Goal: Register for event/course

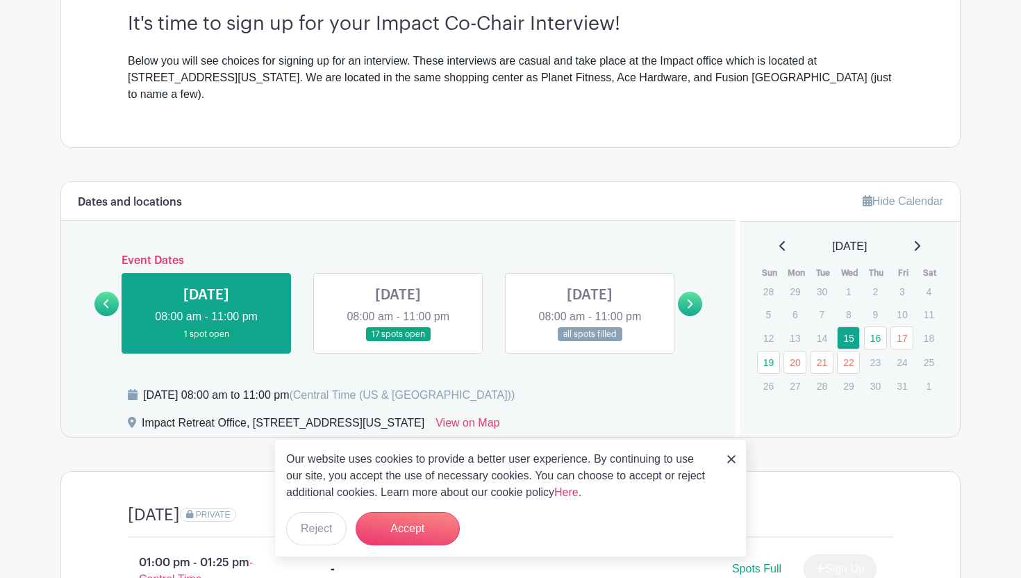
scroll to position [417, 0]
click at [413, 533] on button "Accept" at bounding box center [407, 528] width 104 height 33
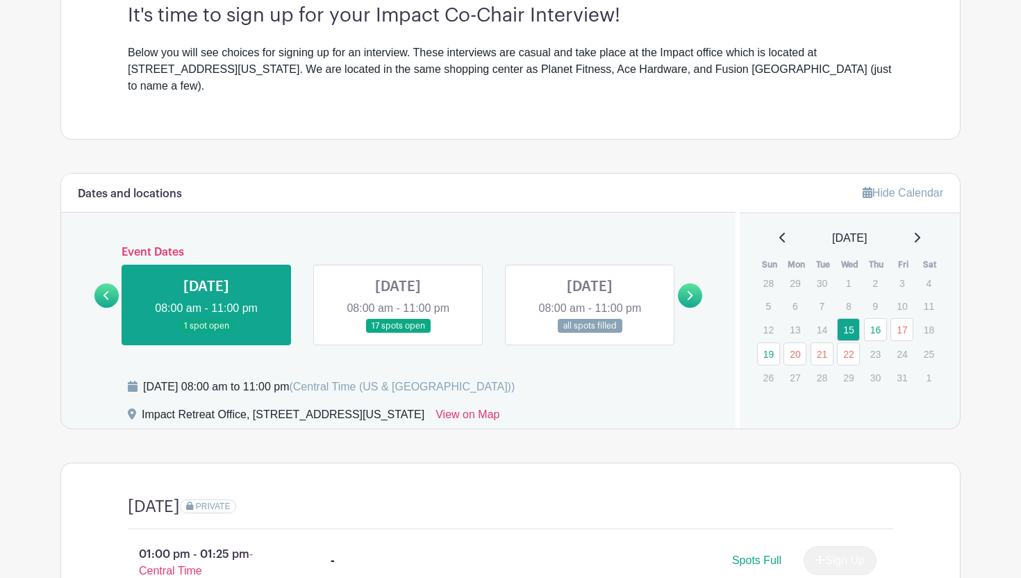
scroll to position [423, 0]
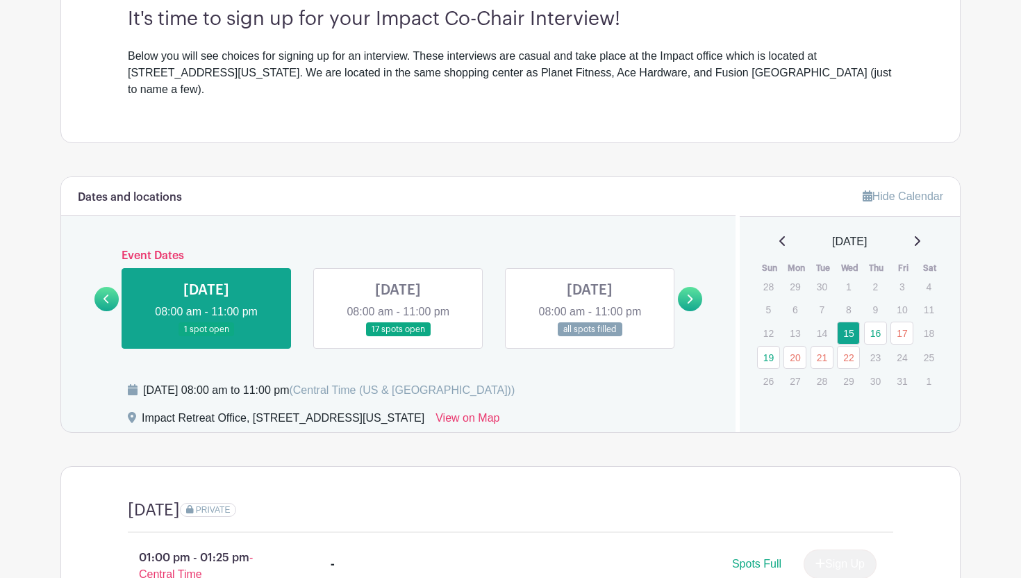
click at [691, 294] on icon at bounding box center [689, 299] width 6 height 10
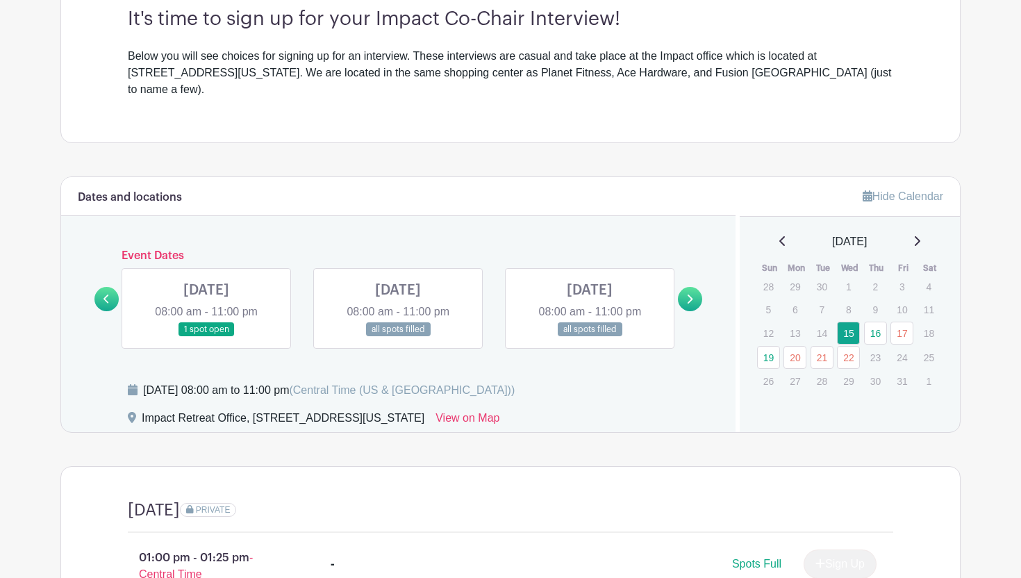
click at [691, 294] on icon at bounding box center [689, 299] width 6 height 10
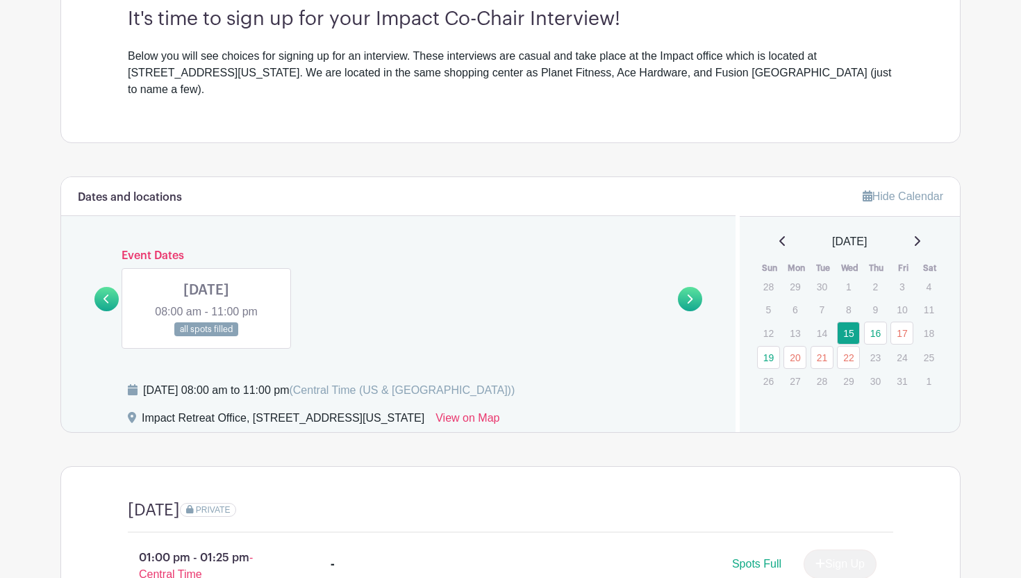
click at [106, 294] on icon at bounding box center [106, 298] width 6 height 9
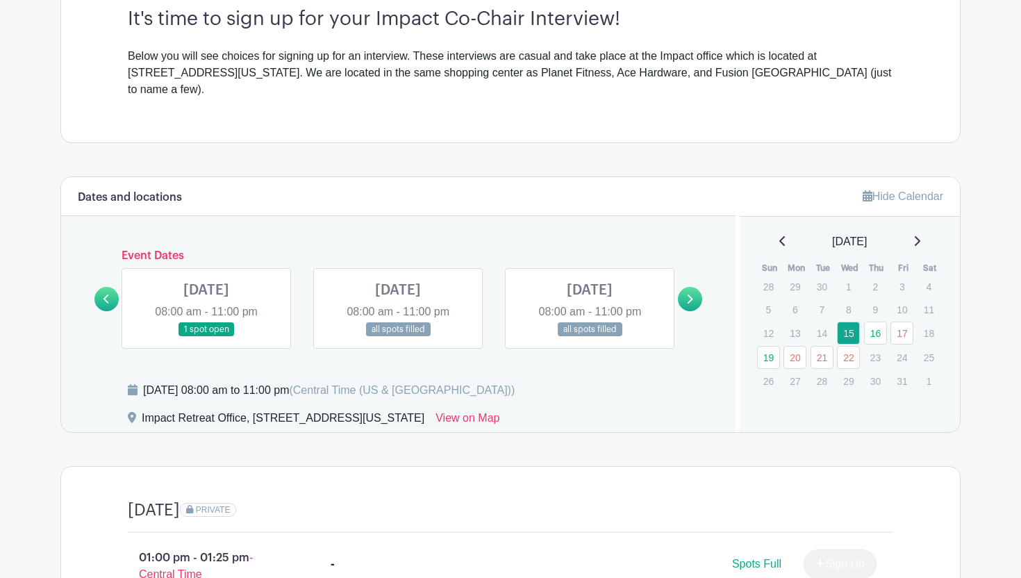
click at [106, 294] on icon at bounding box center [106, 298] width 6 height 9
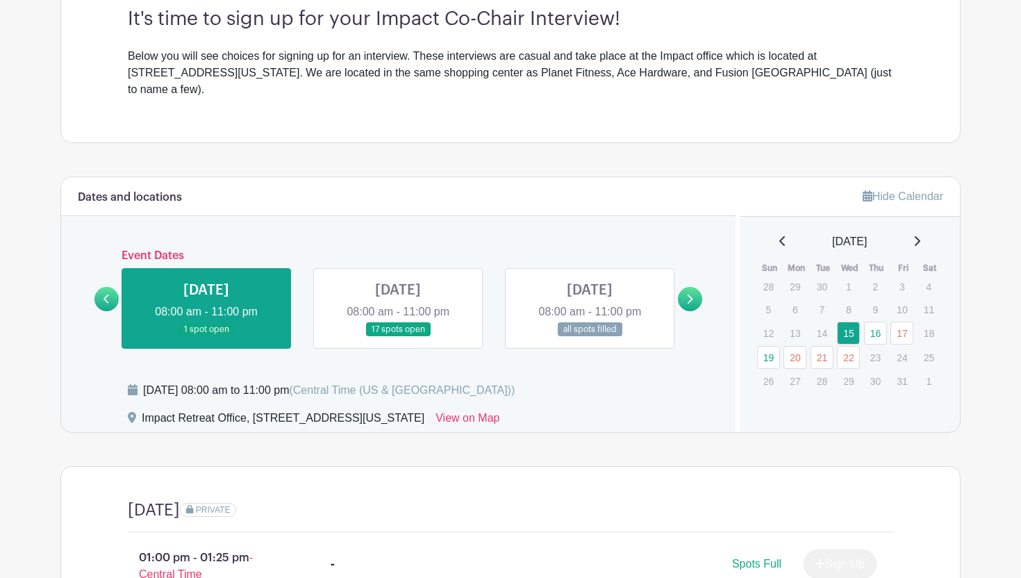
click at [398, 337] on link at bounding box center [398, 337] width 0 height 0
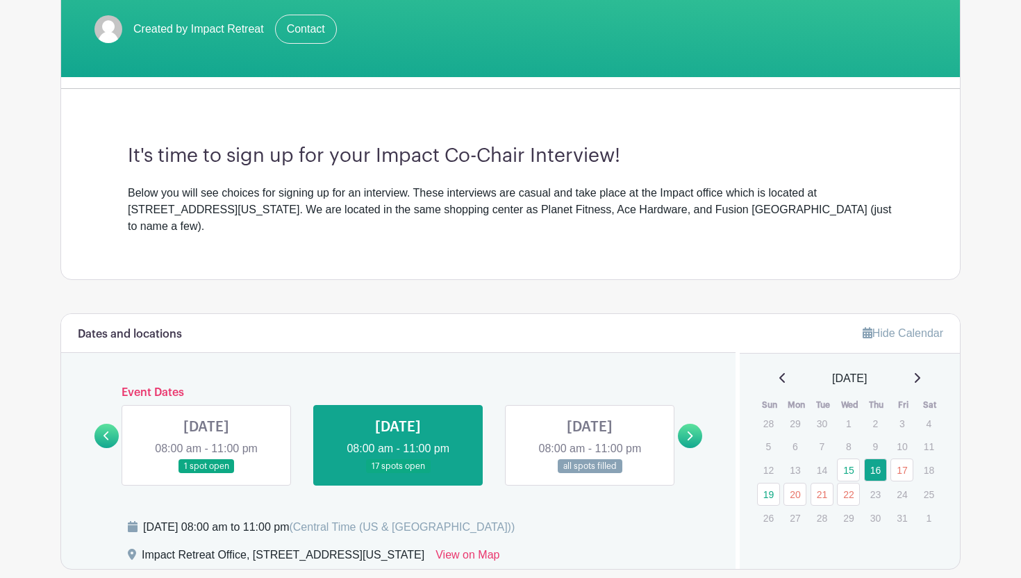
scroll to position [311, 0]
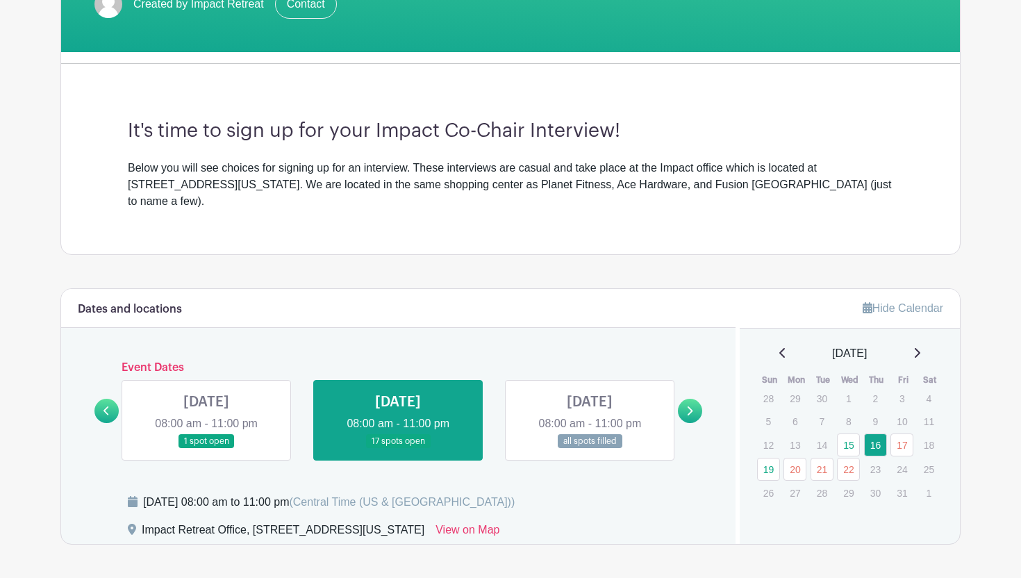
click at [695, 399] on link at bounding box center [690, 411] width 24 height 24
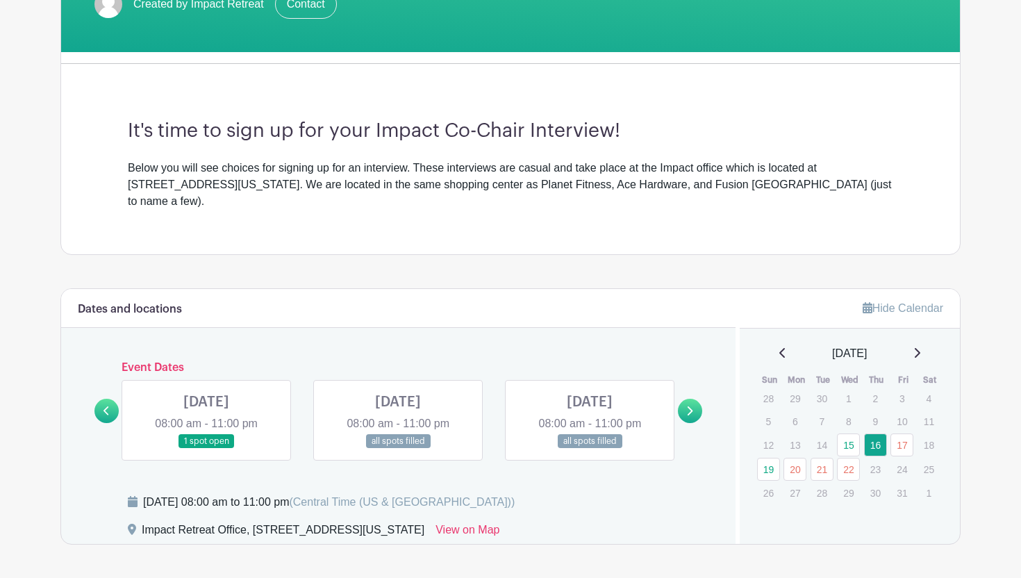
click at [693, 399] on link at bounding box center [690, 411] width 24 height 24
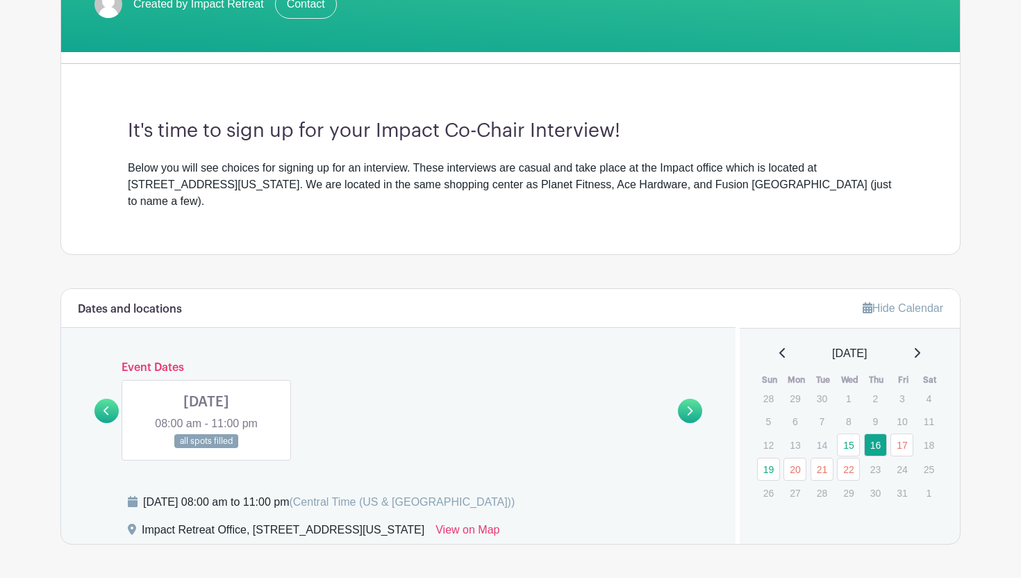
click at [112, 399] on link at bounding box center [106, 411] width 24 height 24
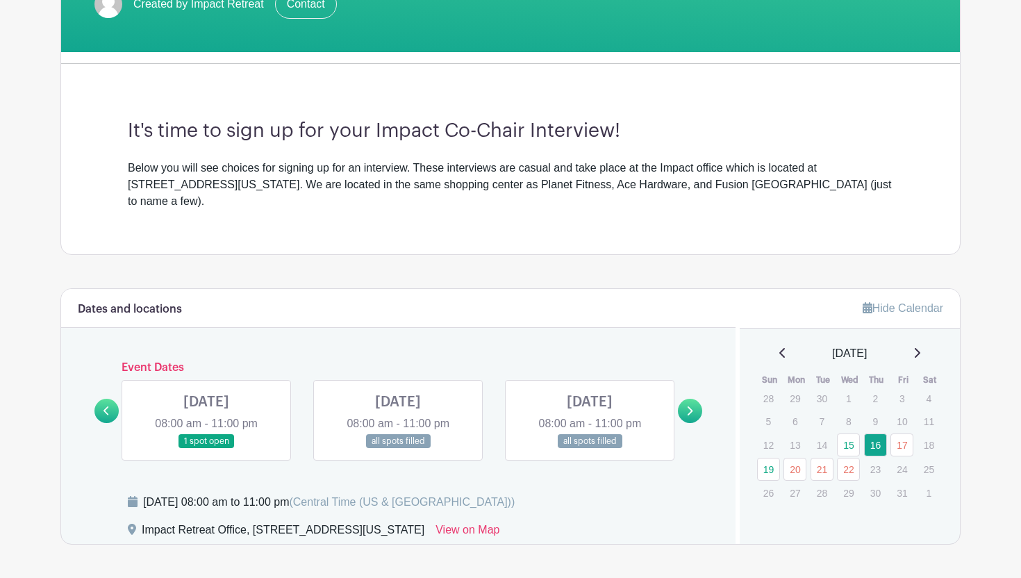
click at [113, 399] on link at bounding box center [106, 411] width 24 height 24
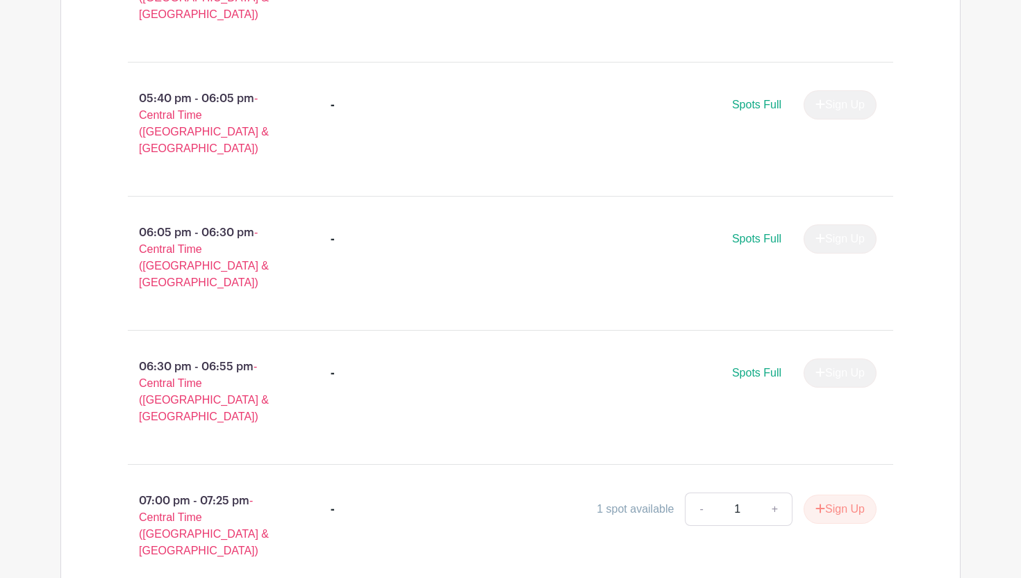
scroll to position [2358, 0]
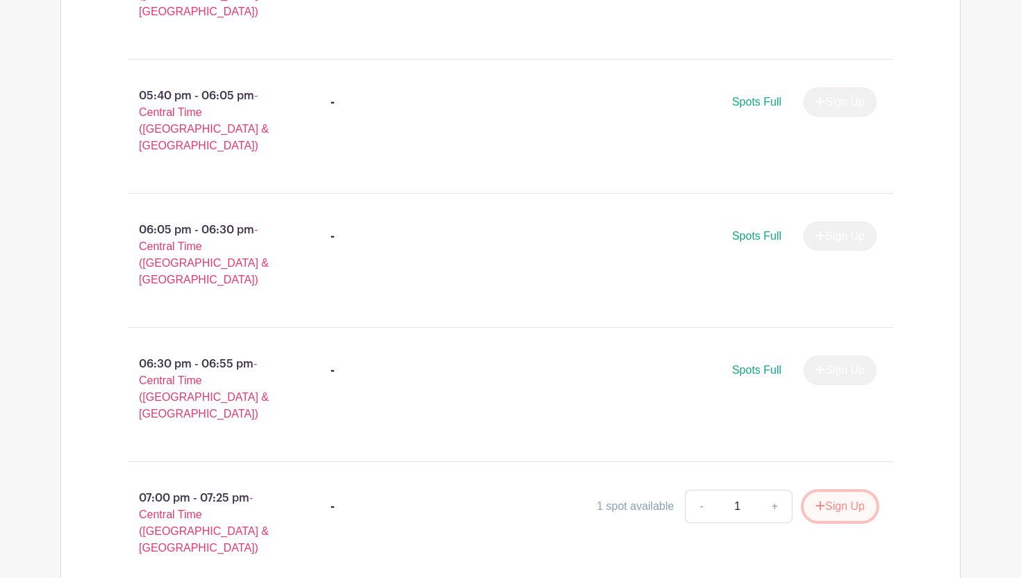
click at [851, 492] on button "Sign Up" at bounding box center [839, 506] width 73 height 29
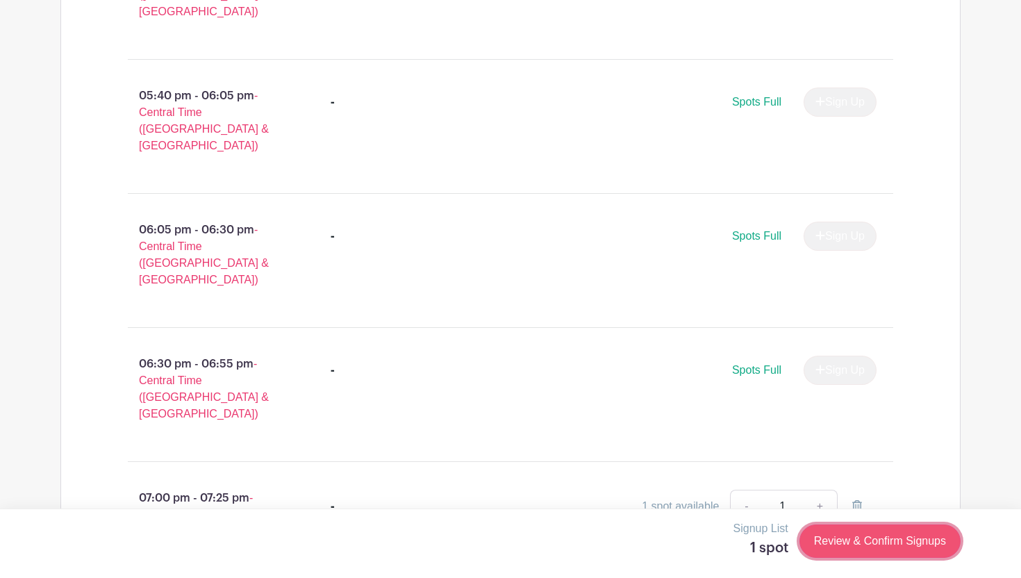
click at [894, 535] on link "Review & Confirm Signups" at bounding box center [879, 540] width 161 height 33
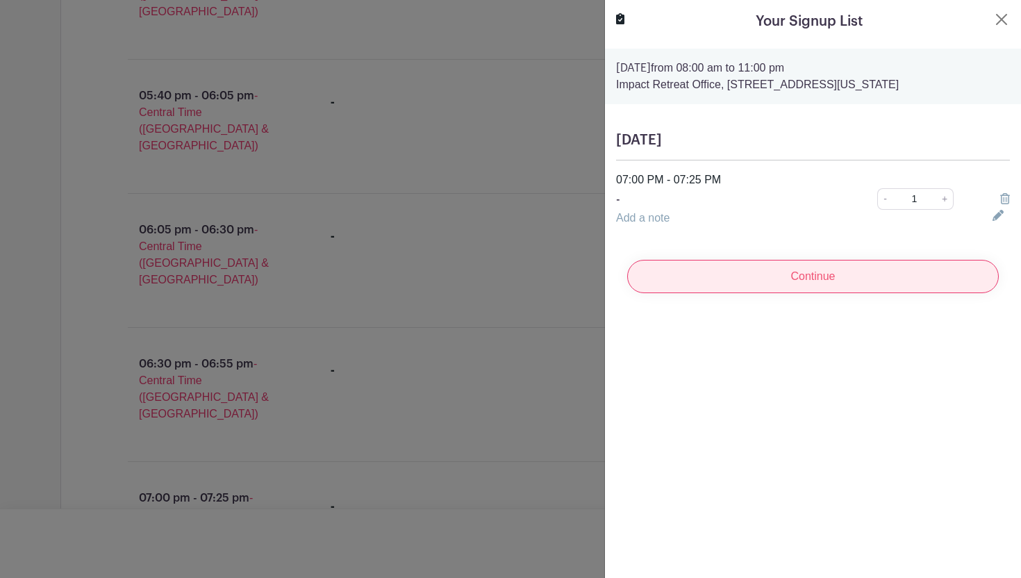
click at [821, 274] on input "Continue" at bounding box center [812, 276] width 371 height 33
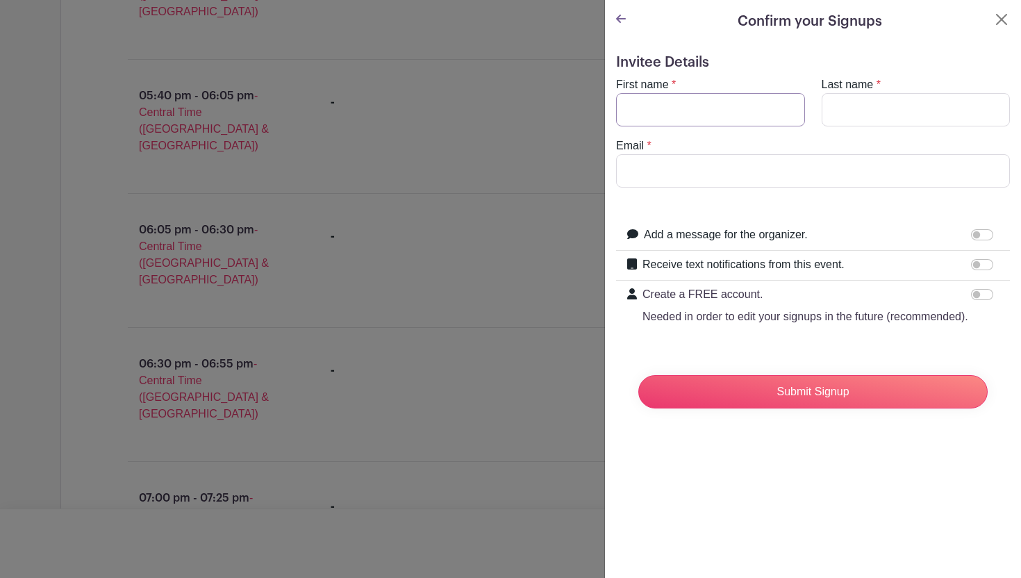
click at [753, 119] on input "First name" at bounding box center [710, 109] width 189 height 33
type input "[PERSON_NAME]"
click at [854, 119] on input "Last name" at bounding box center [915, 109] width 189 height 33
type input "[PERSON_NAME]"
click at [773, 169] on input "Email" at bounding box center [813, 170] width 394 height 33
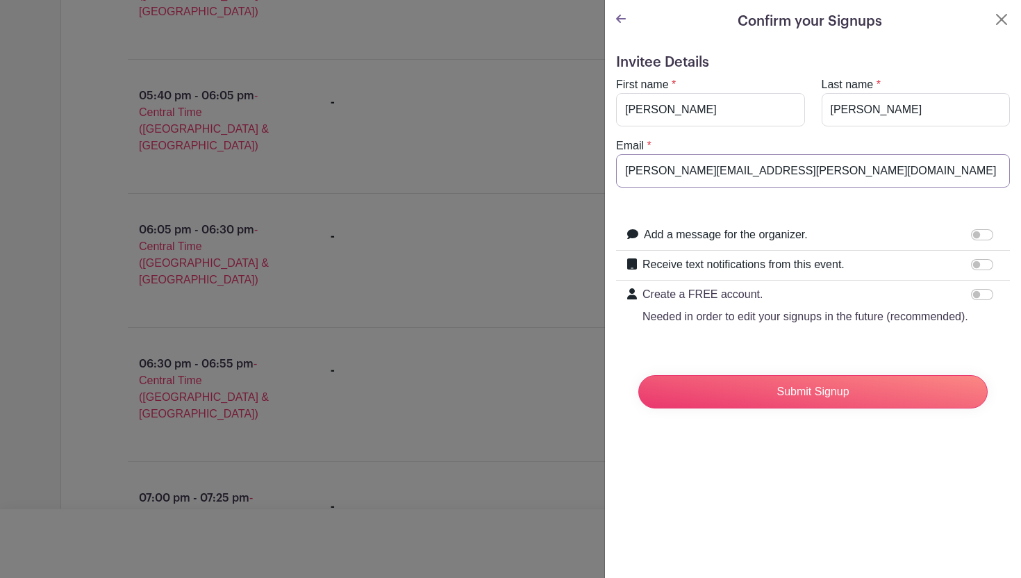
type input "[PERSON_NAME][EMAIL_ADDRESS][PERSON_NAME][DOMAIN_NAME]"
click at [759, 200] on form "Invitee Details First name * [PERSON_NAME] Last name * [PERSON_NAME] Email * [P…" at bounding box center [813, 236] width 394 height 365
click at [816, 401] on input "Submit Signup" at bounding box center [812, 391] width 349 height 33
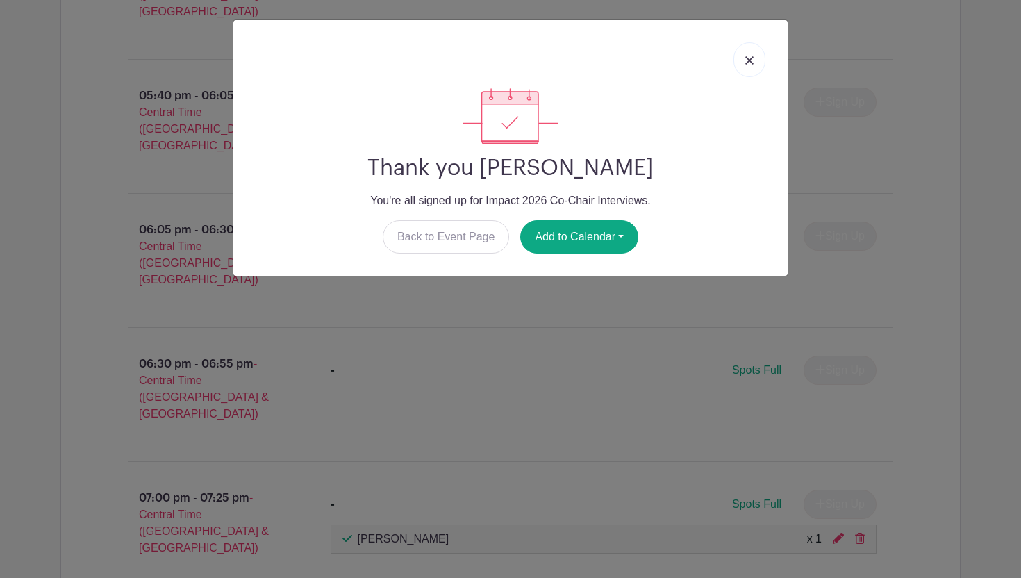
click at [751, 64] on img at bounding box center [749, 60] width 8 height 8
